Goal: Task Accomplishment & Management: Complete application form

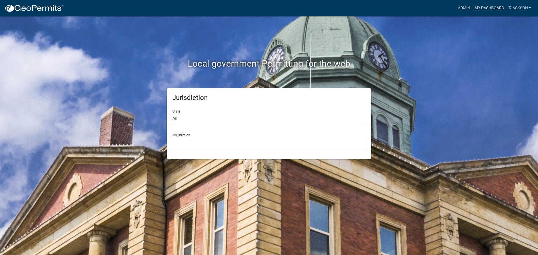
click at [486, 5] on link "My Dashboard" at bounding box center [490, 8] width 34 height 11
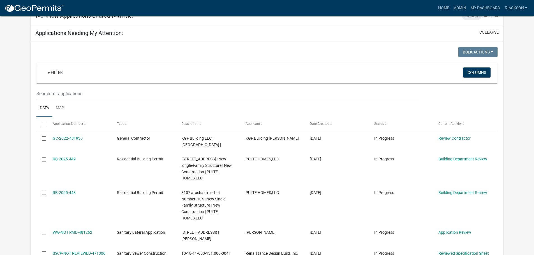
scroll to position [84, 0]
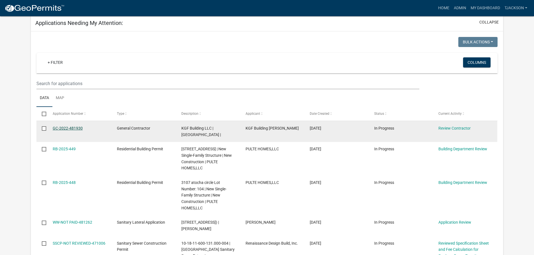
click at [69, 130] on link "GC-2022-481930" at bounding box center [68, 128] width 30 height 4
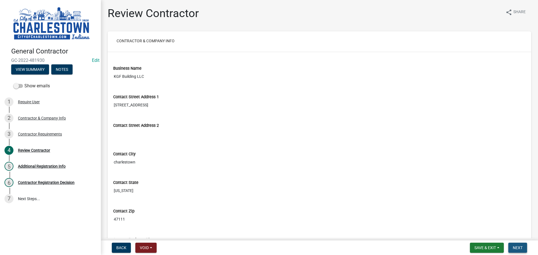
click at [518, 248] on span "Next" at bounding box center [518, 248] width 10 height 4
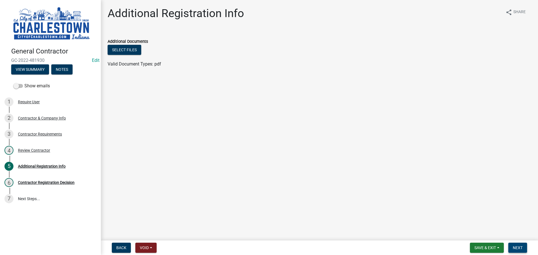
click at [518, 248] on span "Next" at bounding box center [518, 248] width 10 height 4
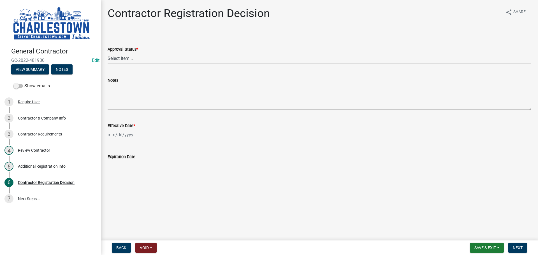
click at [141, 59] on select "Select Item... Approved Denied" at bounding box center [320, 58] width 424 height 11
click at [108, 53] on select "Select Item... Approved Denied" at bounding box center [320, 58] width 424 height 11
select select "4b86b809-39dd-4c68-9f3d-fdb3e7050482"
click at [122, 139] on div at bounding box center [133, 134] width 51 height 11
select select "9"
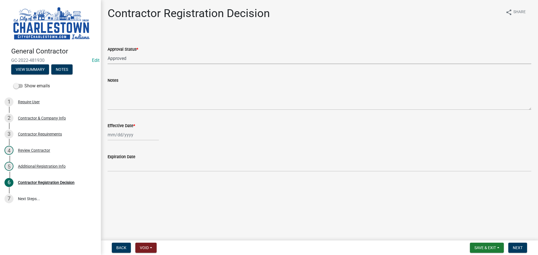
select select "2025"
click at [114, 192] on div "22" at bounding box center [113, 191] width 9 height 9
type input "[DATE]"
click at [523, 248] on button "Next" at bounding box center [517, 248] width 19 height 10
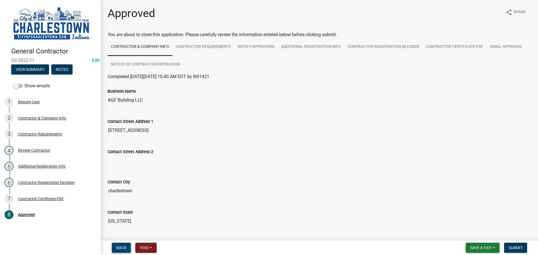
click at [119, 245] on button "Back" at bounding box center [121, 248] width 19 height 10
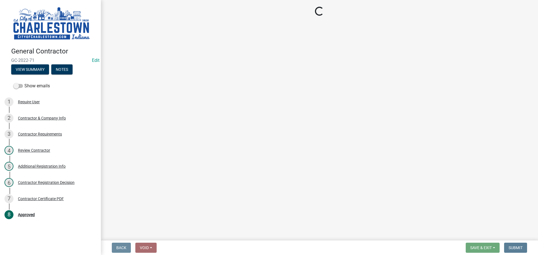
select select "4b86b809-39dd-4c68-9f3d-fdb3e7050482"
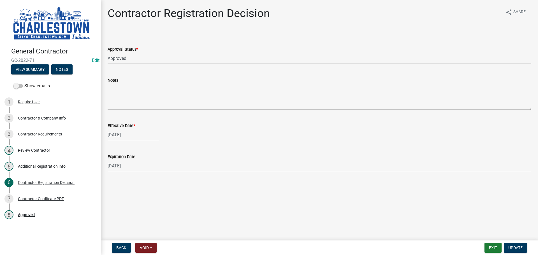
select select "9"
select select "2025"
click at [111, 135] on div "[DATE] [PERSON_NAME] Apr May Jun [DATE] Aug Sep Oct Nov [DATE] 1526 1527 1528 1…" at bounding box center [133, 134] width 51 height 11
click at [111, 146] on button "Previous month" at bounding box center [113, 146] width 7 height 9
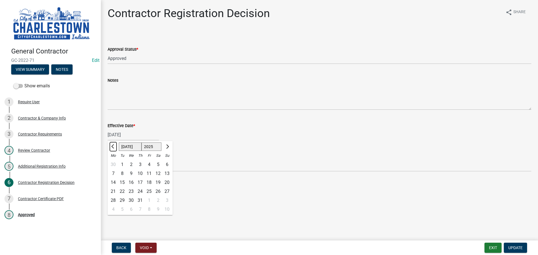
click at [111, 146] on button "Previous month" at bounding box center [113, 146] width 7 height 9
select select "5"
click at [149, 165] on div "2" at bounding box center [149, 164] width 9 height 9
type input "[DATE]"
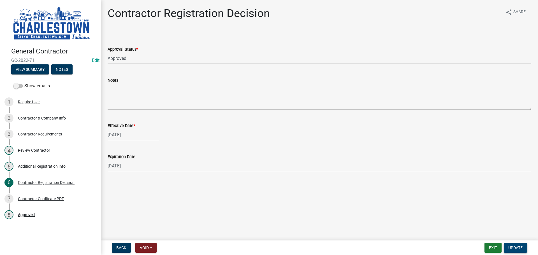
click at [515, 248] on span "Update" at bounding box center [515, 248] width 14 height 4
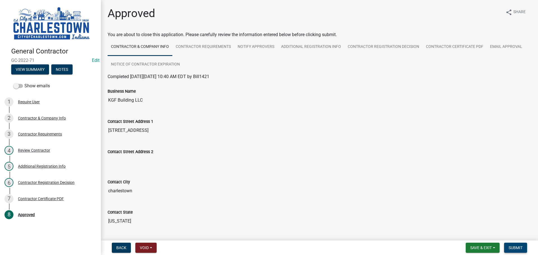
click at [520, 249] on span "Submit" at bounding box center [516, 248] width 14 height 4
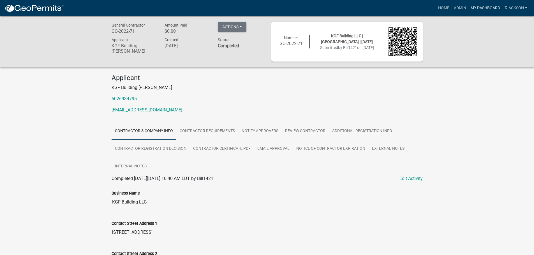
click at [474, 5] on link "My Dashboard" at bounding box center [485, 8] width 34 height 11
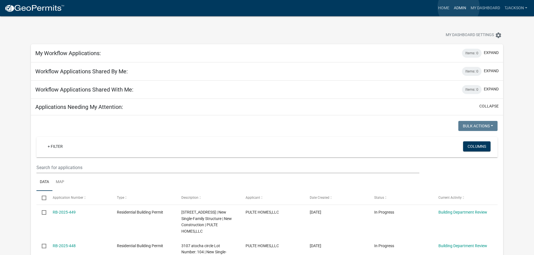
click at [459, 7] on link "Admin" at bounding box center [460, 8] width 17 height 11
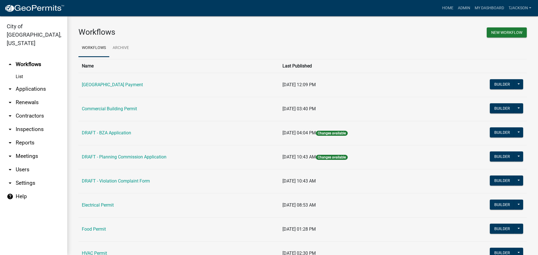
click at [36, 82] on link "arrow_drop_down Applications" at bounding box center [33, 88] width 67 height 13
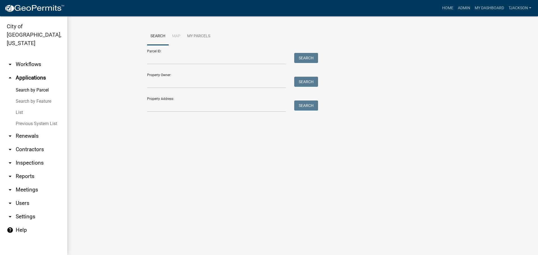
click at [24, 107] on link "List" at bounding box center [33, 112] width 67 height 11
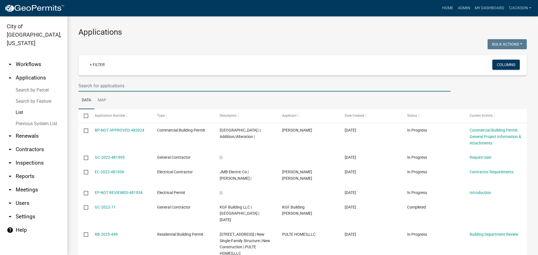
click at [115, 88] on input "text" at bounding box center [264, 85] width 372 height 11
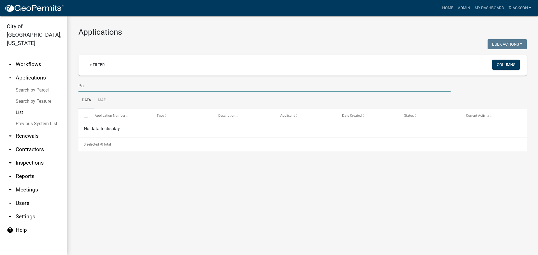
type input "P"
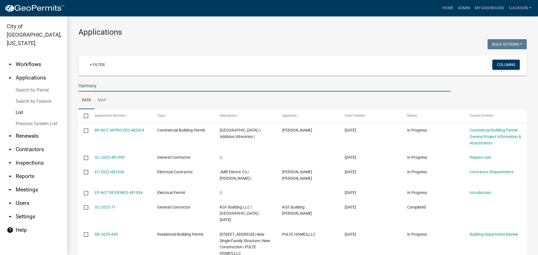
type input "Harmony"
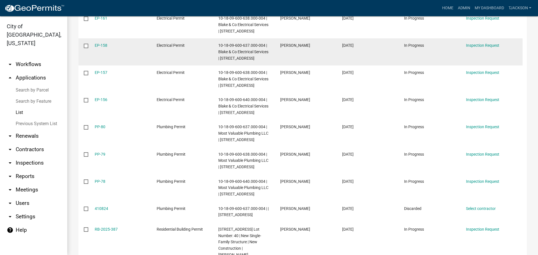
scroll to position [223, 0]
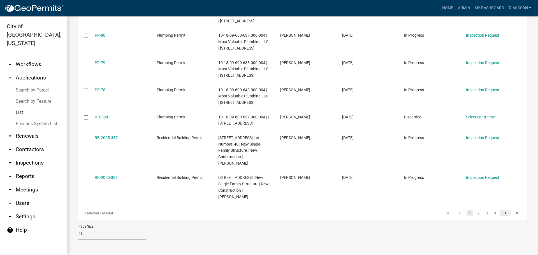
click at [502, 213] on icon "go to next page" at bounding box center [505, 214] width 7 height 7
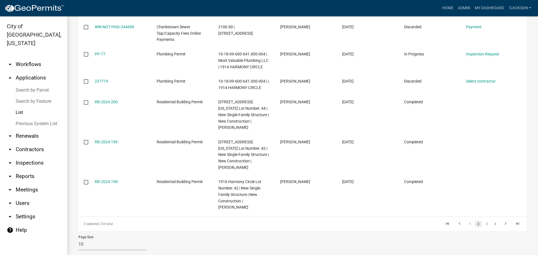
scroll to position [229, 0]
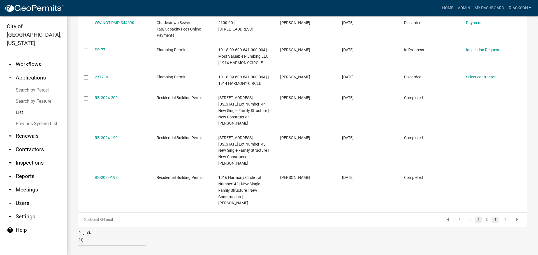
click at [492, 217] on link "4" at bounding box center [495, 220] width 7 height 6
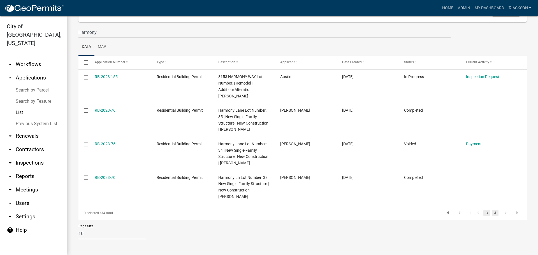
click at [484, 214] on link "3" at bounding box center [487, 213] width 7 height 6
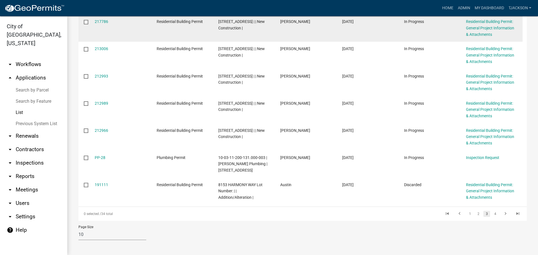
scroll to position [217, 0]
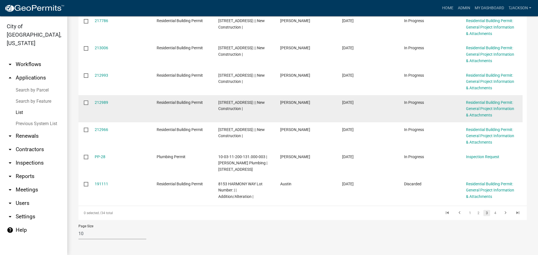
click at [162, 104] on span "Residential Building Permit" at bounding box center [180, 102] width 46 height 4
click at [103, 103] on link "212989" at bounding box center [101, 102] width 13 height 4
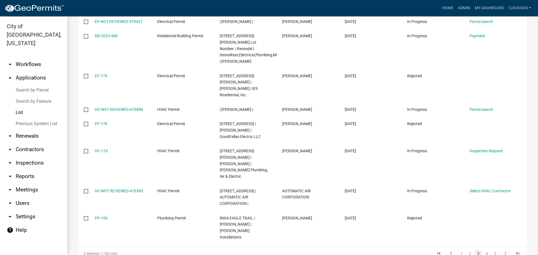
scroll to position [166, 0]
